Goal: Task Accomplishment & Management: Manage account settings

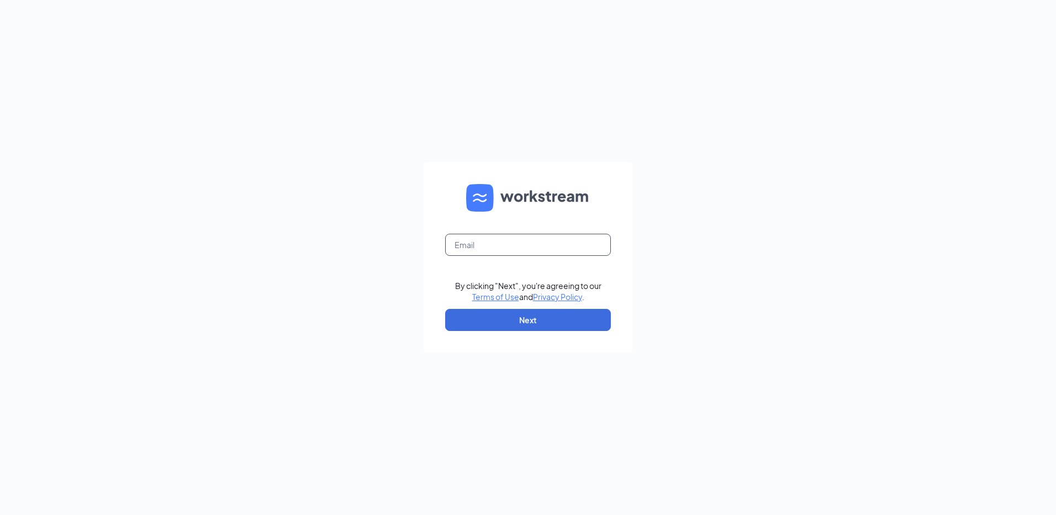
click at [546, 247] on input "text" at bounding box center [528, 245] width 166 height 22
type input "[EMAIL_ADDRESS][DOMAIN_NAME]"
click at [510, 320] on button "Next" at bounding box center [528, 320] width 166 height 22
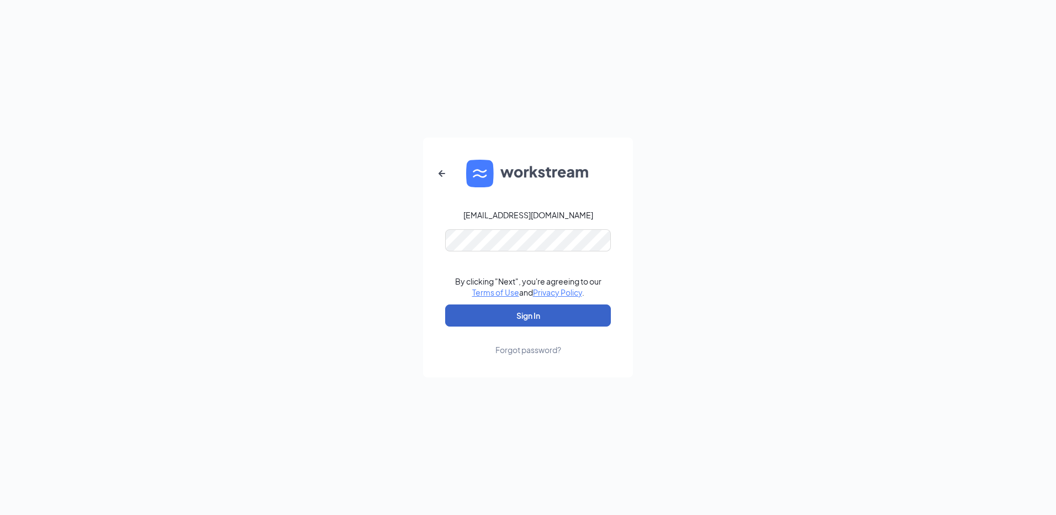
click at [496, 314] on button "Sign In" at bounding box center [528, 315] width 166 height 22
